Goal: Information Seeking & Learning: Learn about a topic

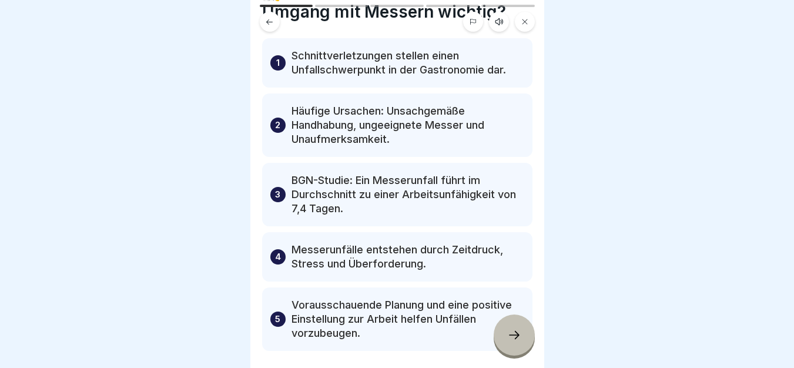
scroll to position [118, 0]
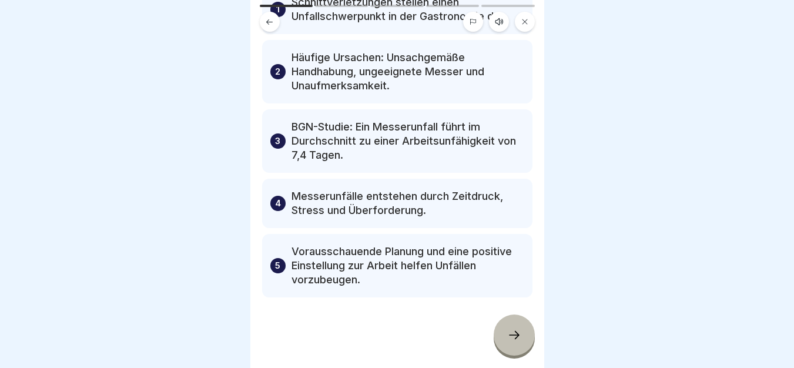
click at [518, 351] on div at bounding box center [514, 334] width 41 height 41
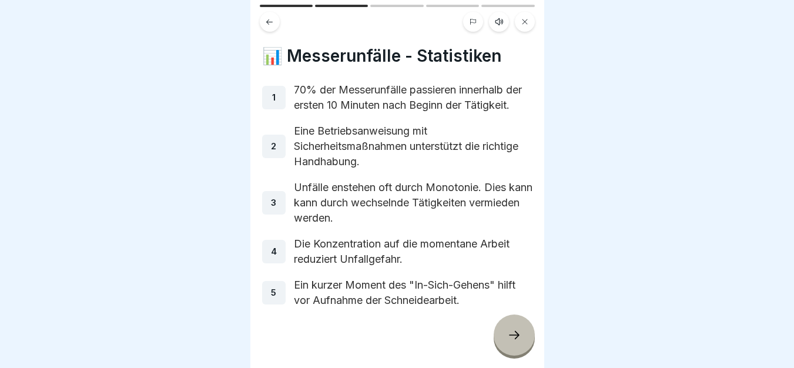
click at [548, 230] on body "Sicherer Umgang mit Messern in Küchen 5 Schritte Deutsch Hörmodus 🔪 Sicherer Um…" at bounding box center [397, 184] width 794 height 368
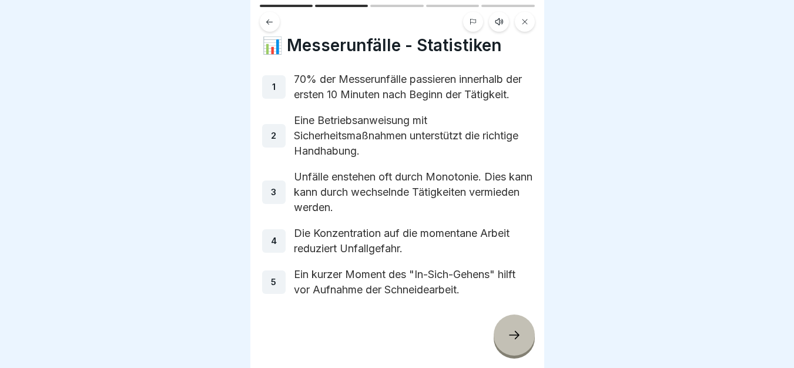
scroll to position [0, 0]
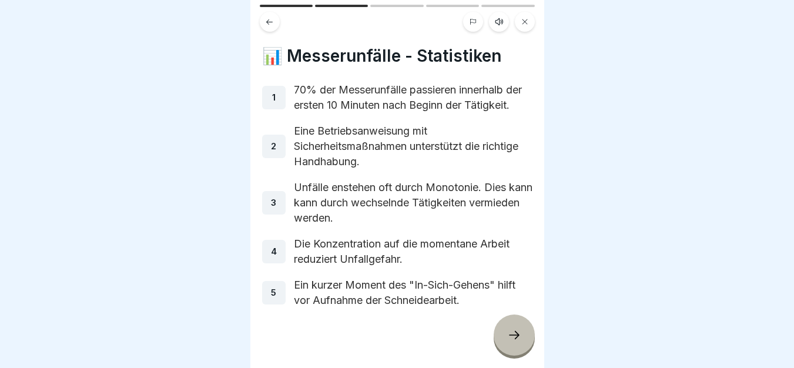
click at [267, 21] on icon at bounding box center [269, 21] width 6 height 5
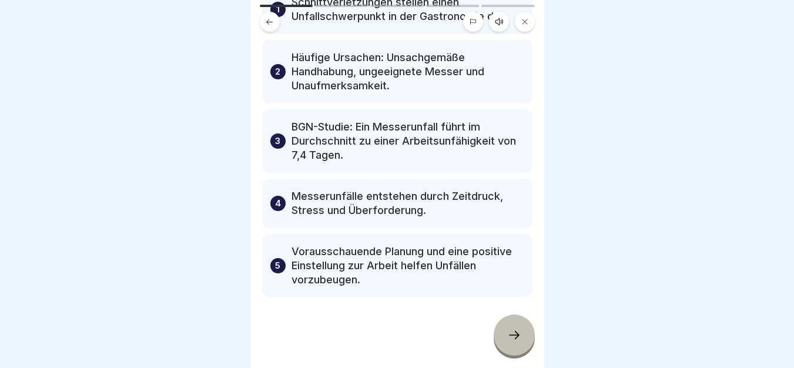
click at [189, 228] on div at bounding box center [397, 184] width 794 height 368
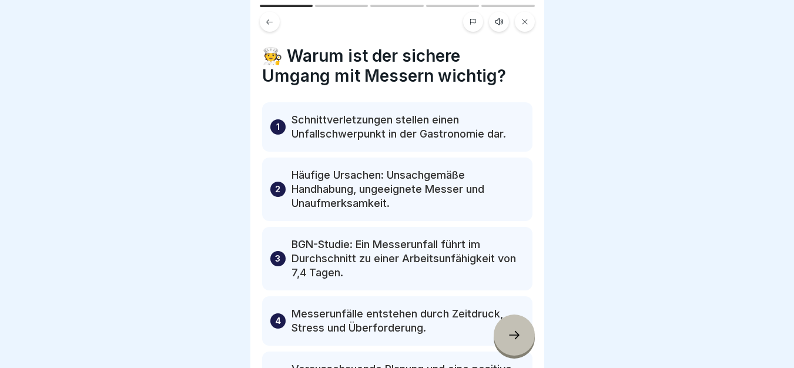
click at [242, 126] on div at bounding box center [397, 184] width 794 height 368
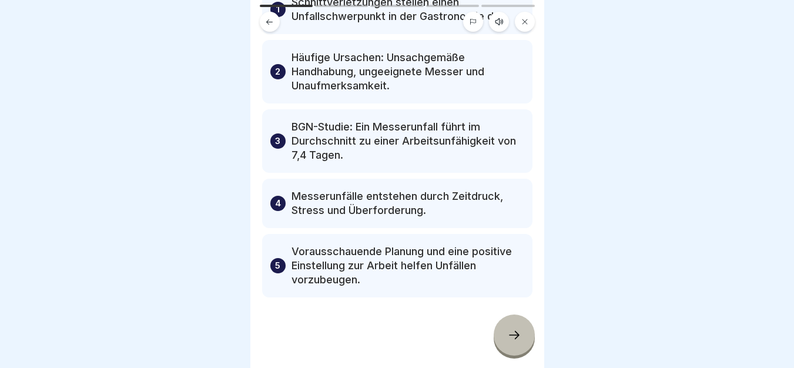
scroll to position [59, 0]
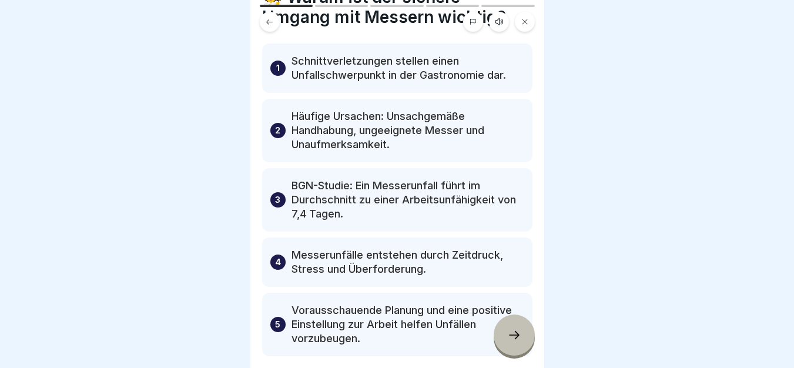
click at [505, 341] on div at bounding box center [514, 334] width 41 height 41
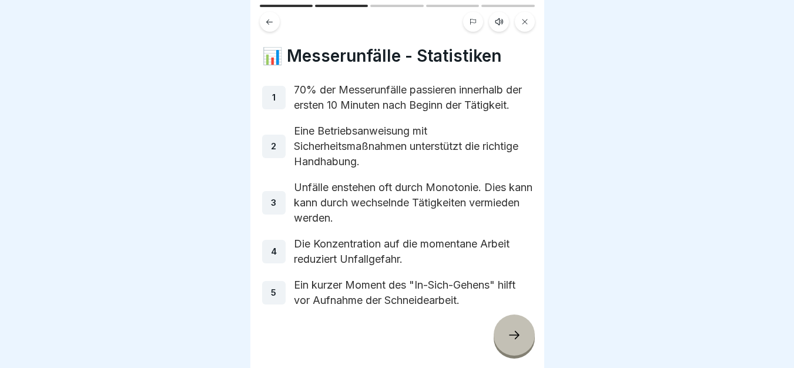
click at [271, 28] on button at bounding box center [270, 22] width 20 height 20
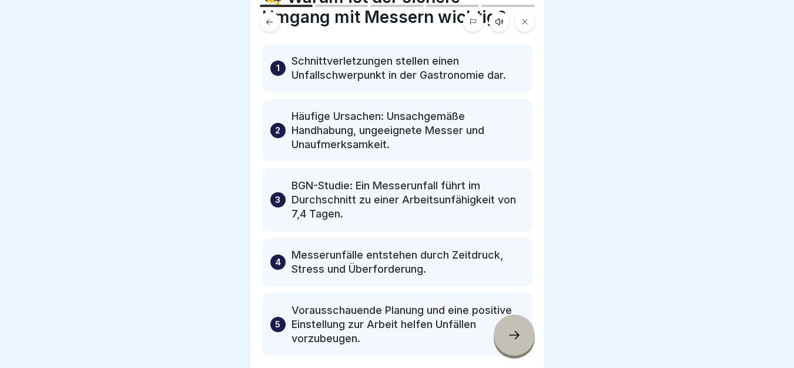
click at [510, 342] on icon at bounding box center [514, 335] width 14 height 14
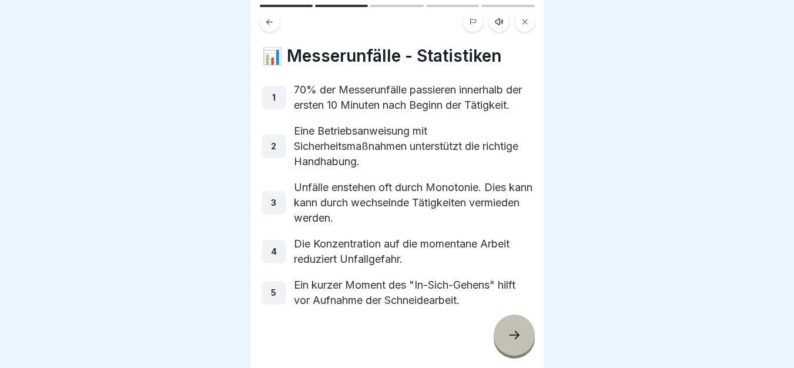
click at [511, 339] on icon at bounding box center [514, 335] width 14 height 14
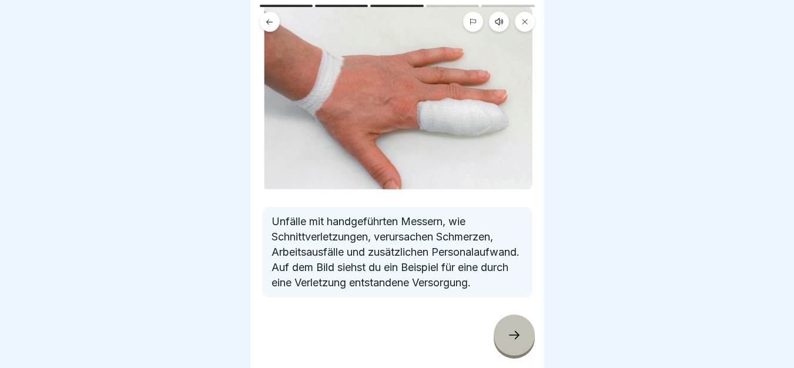
scroll to position [0, 0]
